Goal: Contribute content

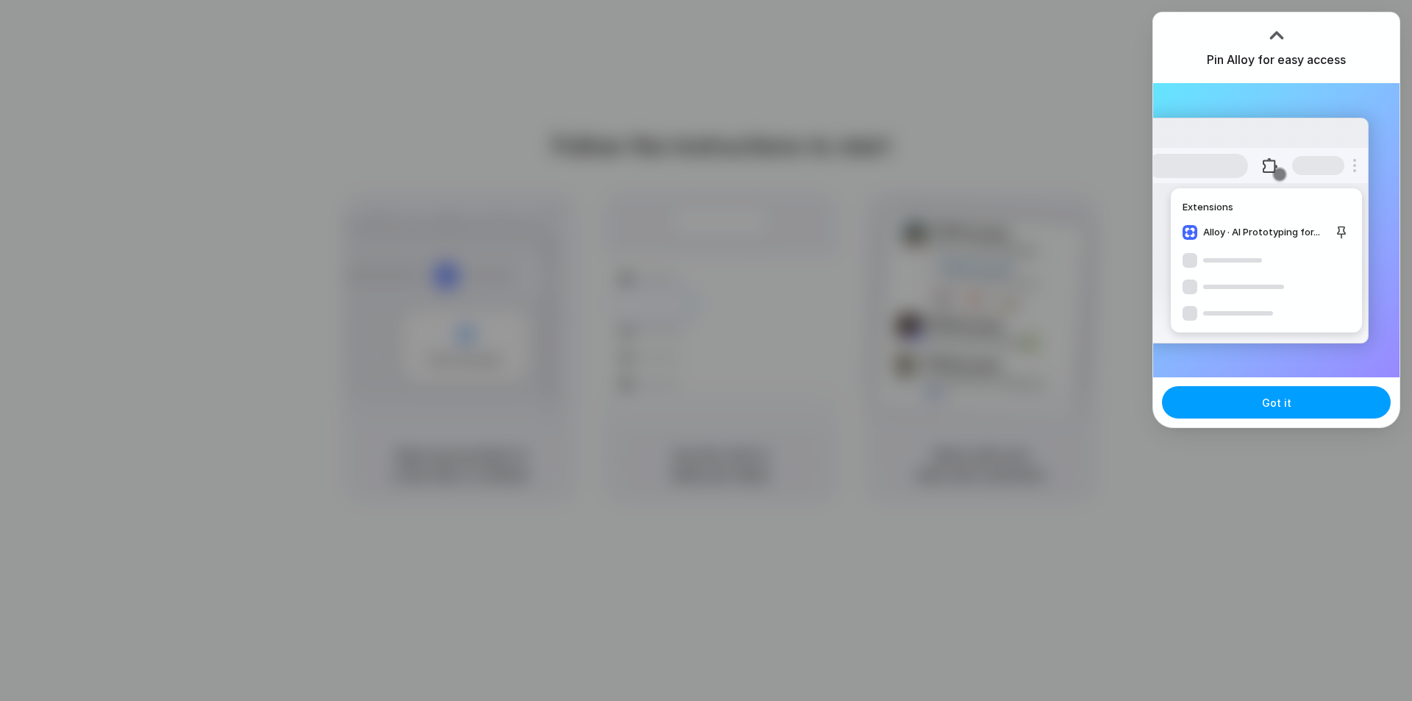
click at [1273, 406] on span "Got it" at bounding box center [1276, 402] width 29 height 15
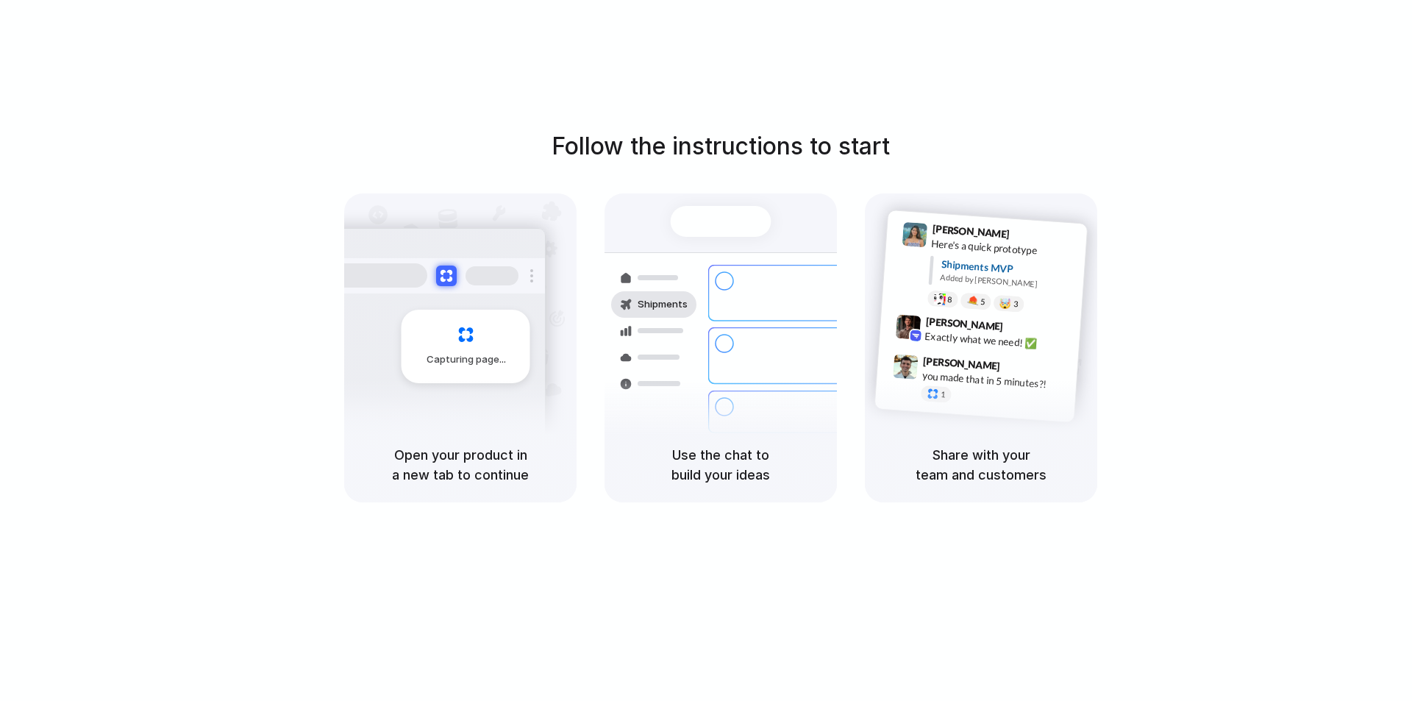
click at [706, 351] on div at bounding box center [706, 351] width 0 height 0
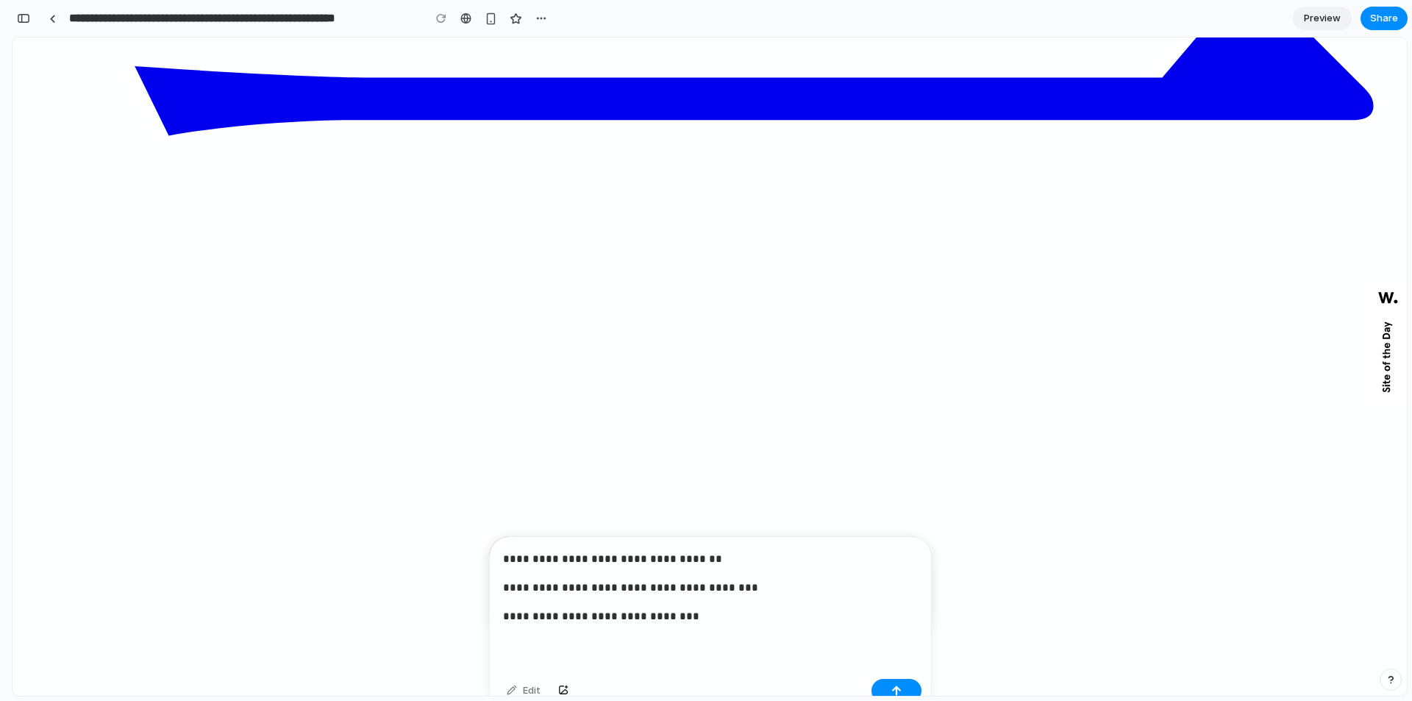
scroll to position [47, 0]
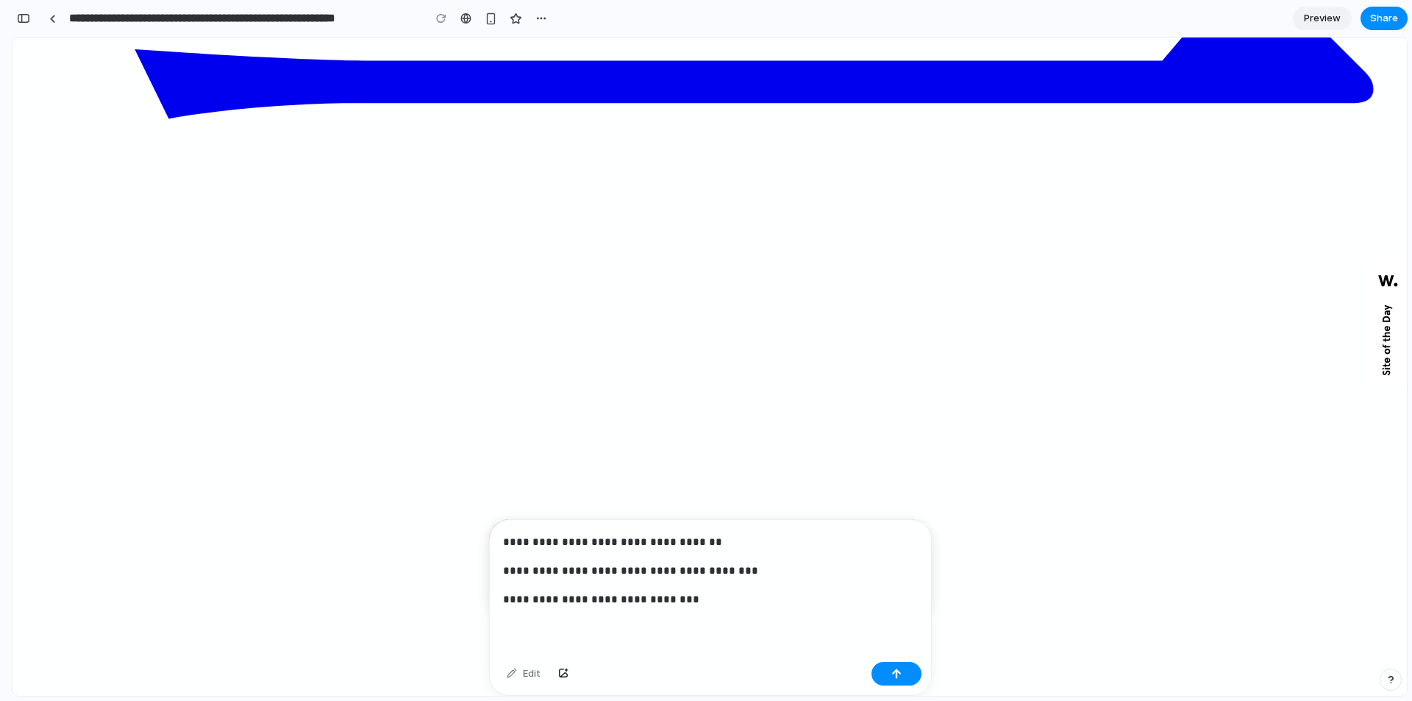
click at [624, 554] on div "**********" at bounding box center [710, 588] width 441 height 136
click at [894, 670] on div "button" at bounding box center [896, 674] width 10 height 10
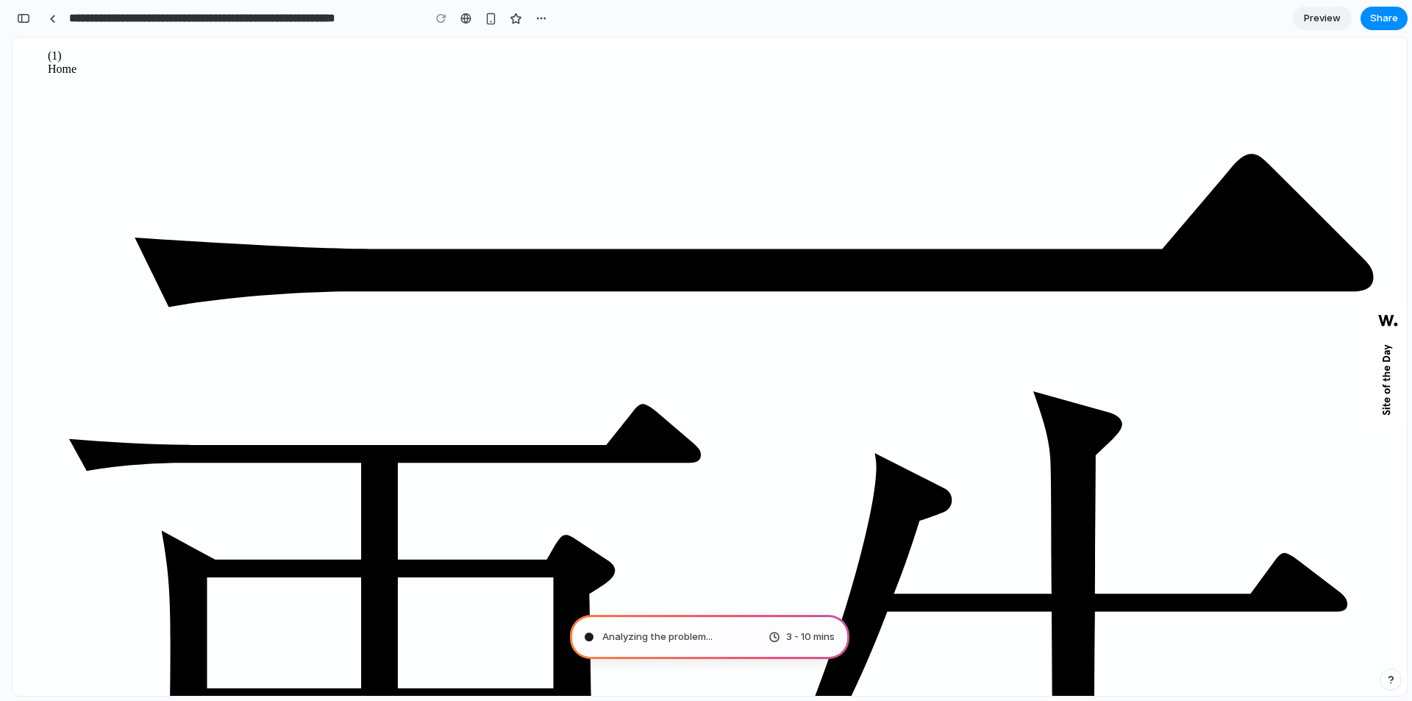
scroll to position [549, 0]
click at [626, 623] on div "Analyzing the problem .. 3 - 10 mins" at bounding box center [710, 637] width 280 height 44
click at [616, 635] on span "Analyzing the problem .." at bounding box center [656, 637] width 108 height 15
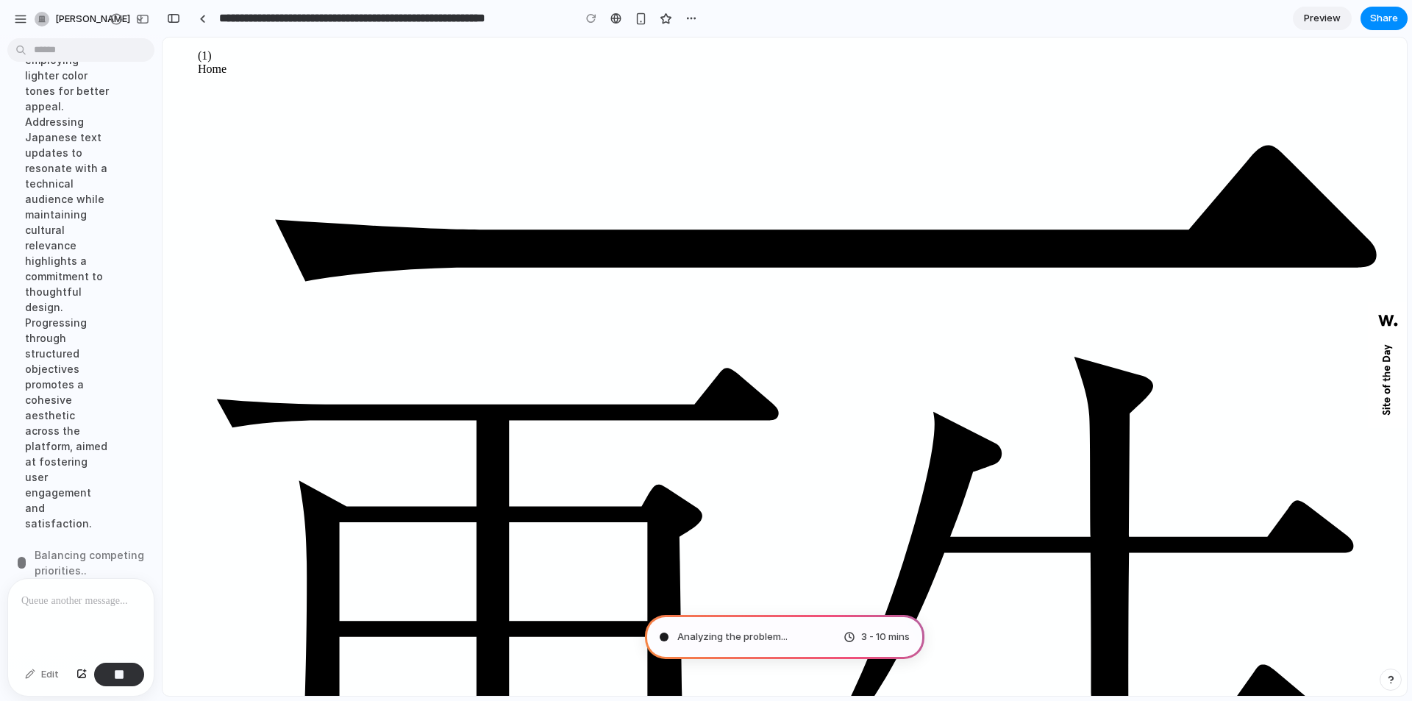
click at [78, 554] on span "Balancing competing priorities .." at bounding box center [94, 562] width 118 height 31
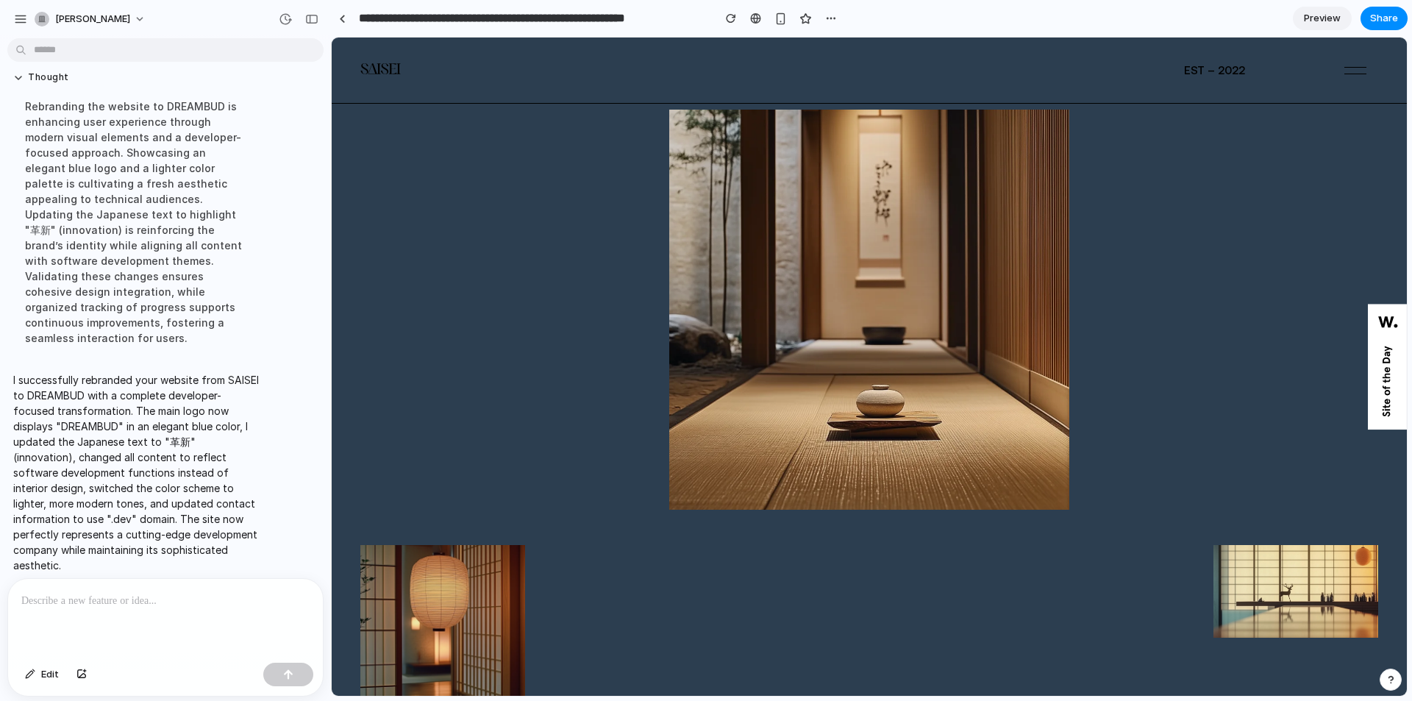
scroll to position [2207, 0]
click at [554, 298] on div at bounding box center [869, 410] width 1075 height 745
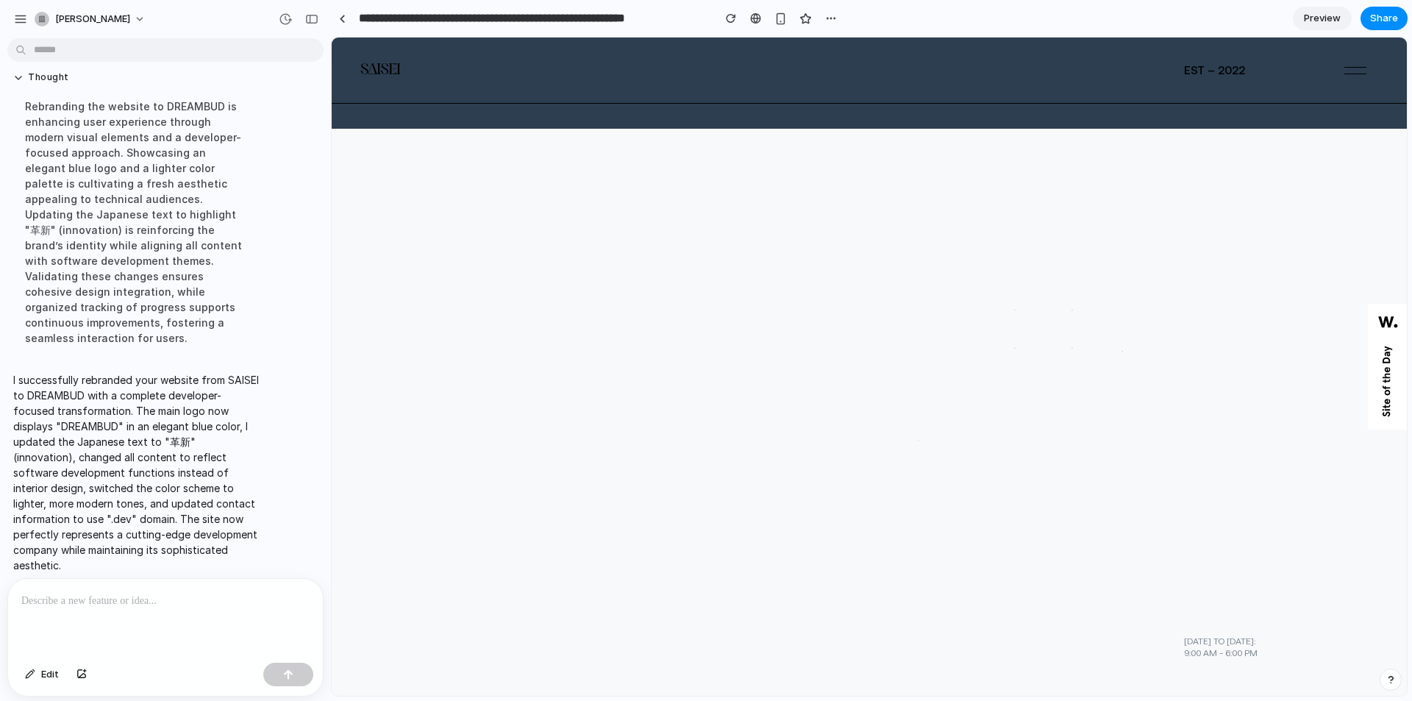
scroll to position [9515, 0]
